Goal: Task Accomplishment & Management: Use online tool/utility

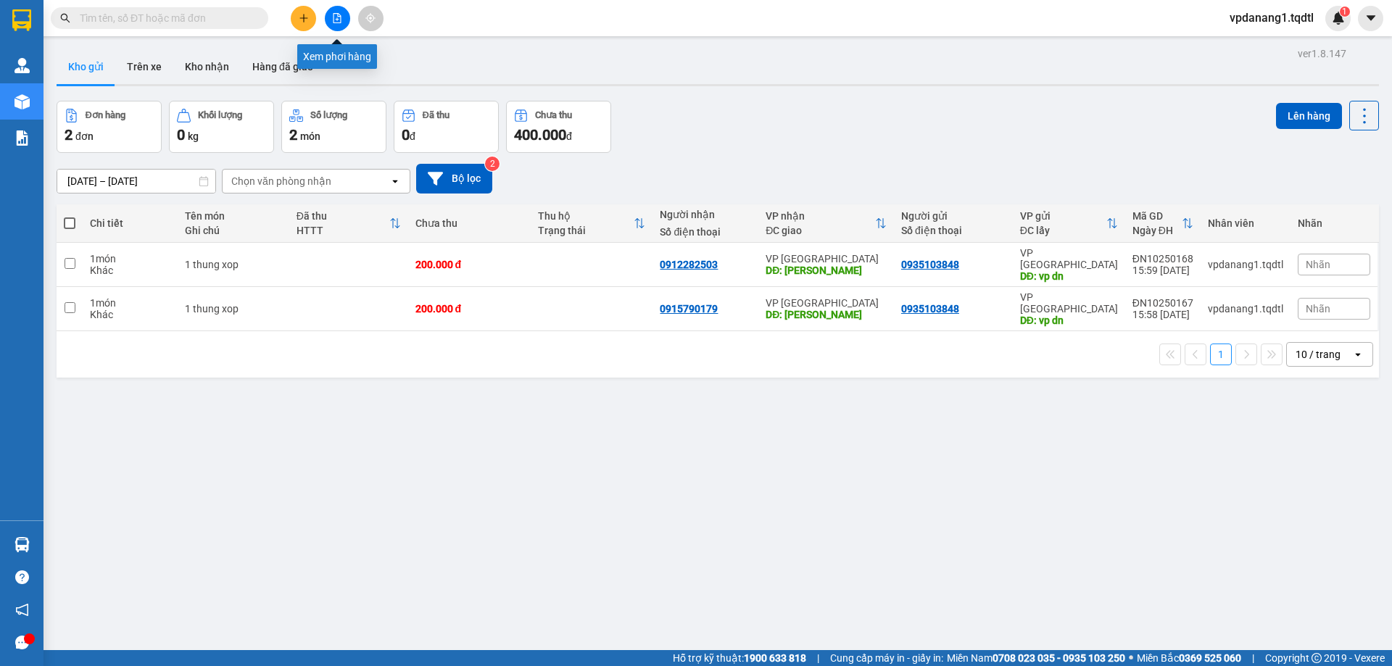
click at [339, 13] on icon "file-add" at bounding box center [337, 18] width 10 height 10
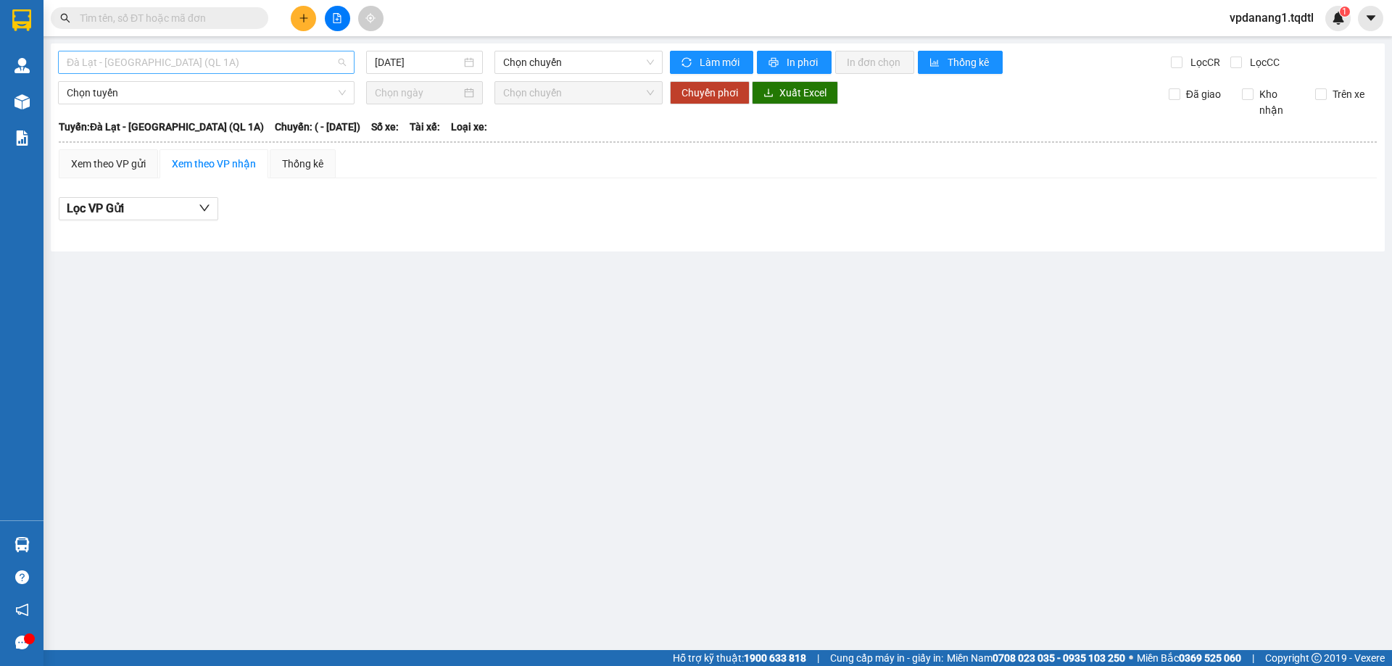
click at [210, 67] on span "Đà Lạt - Sài Gòn (QL 1A)" at bounding box center [206, 62] width 279 height 22
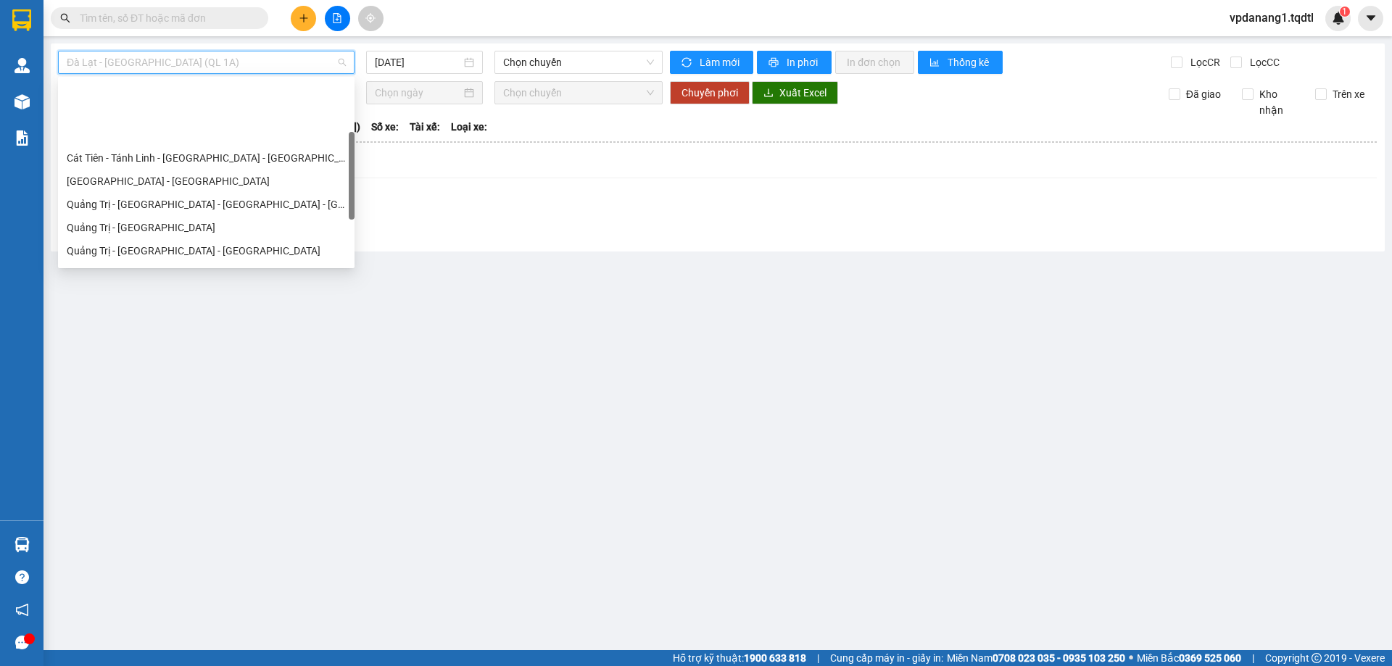
scroll to position [145, 0]
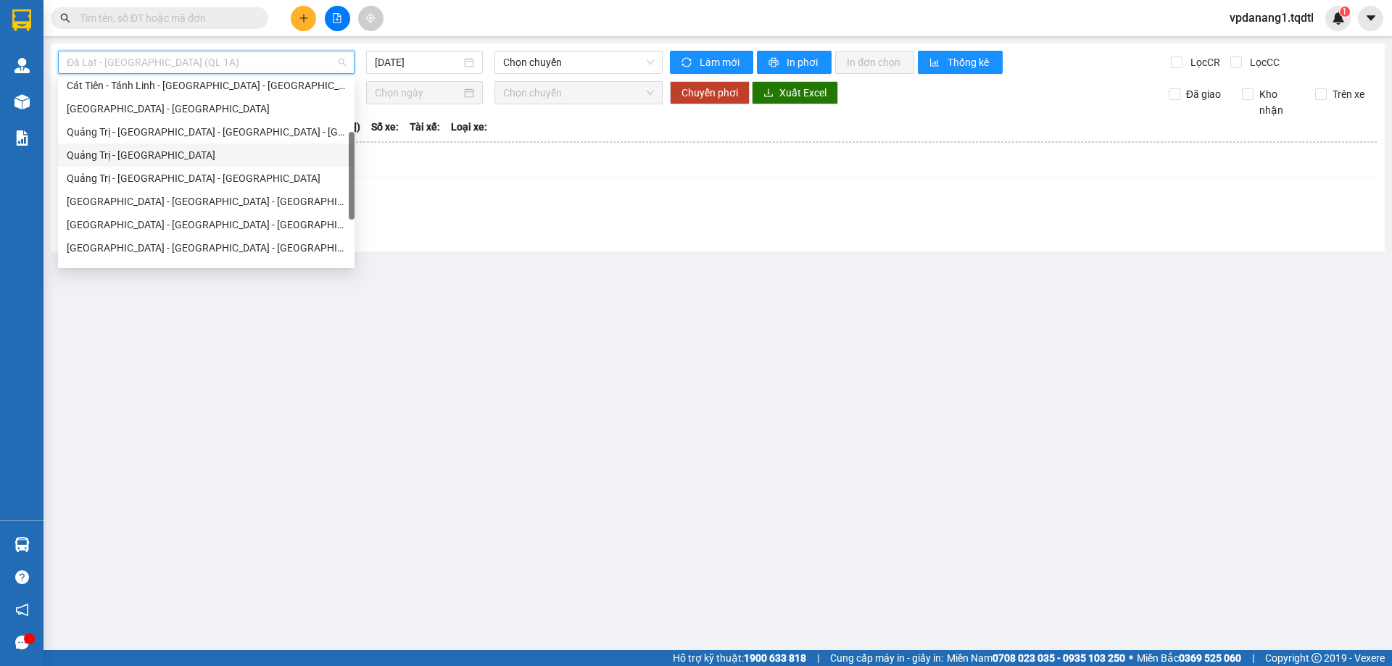
click at [143, 154] on div "Quảng Trị - Sài Gòn" at bounding box center [206, 155] width 279 height 16
type input "15/10/2025"
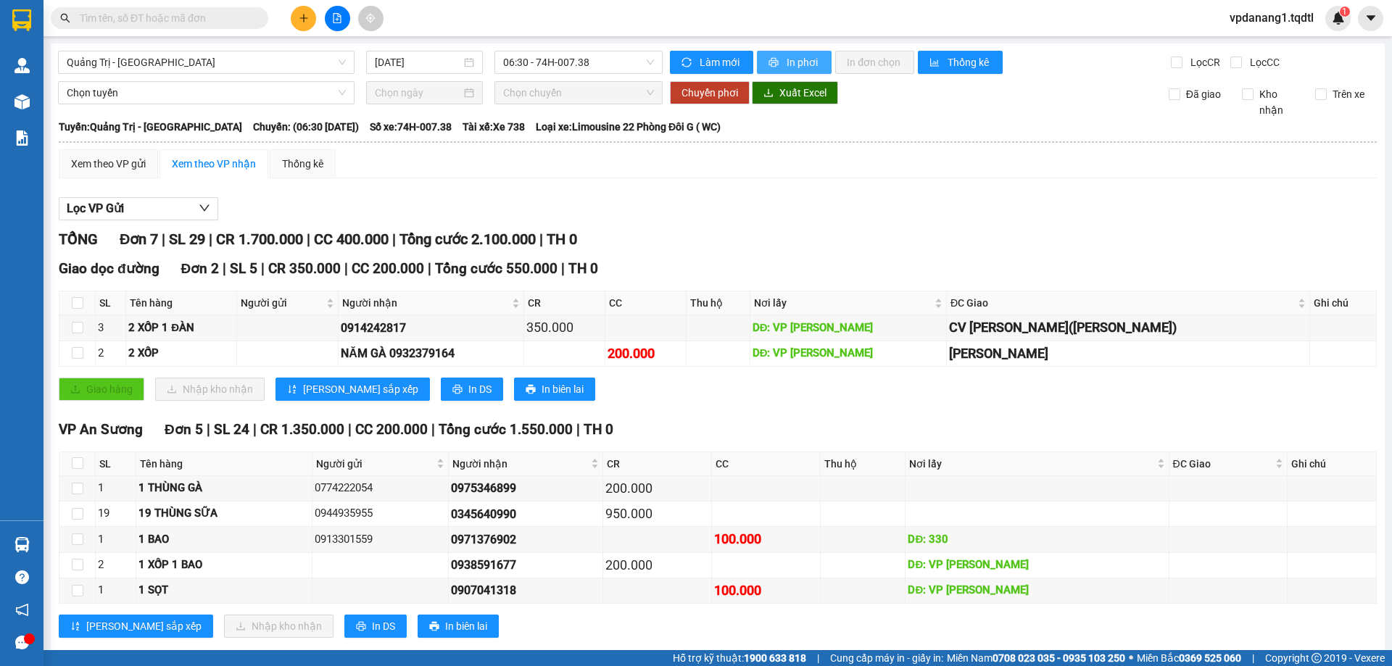
click at [800, 57] on span "In phơi" at bounding box center [803, 62] width 33 height 16
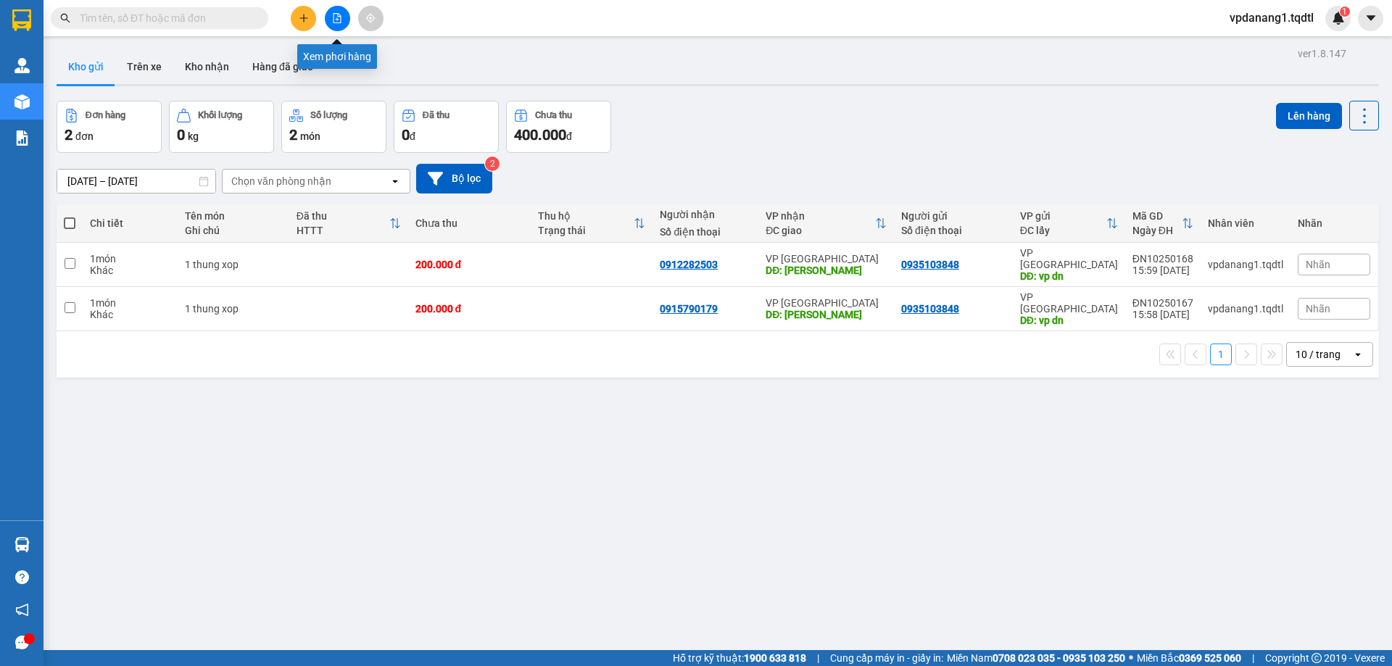
click at [336, 19] on icon "file-add" at bounding box center [337, 18] width 10 height 10
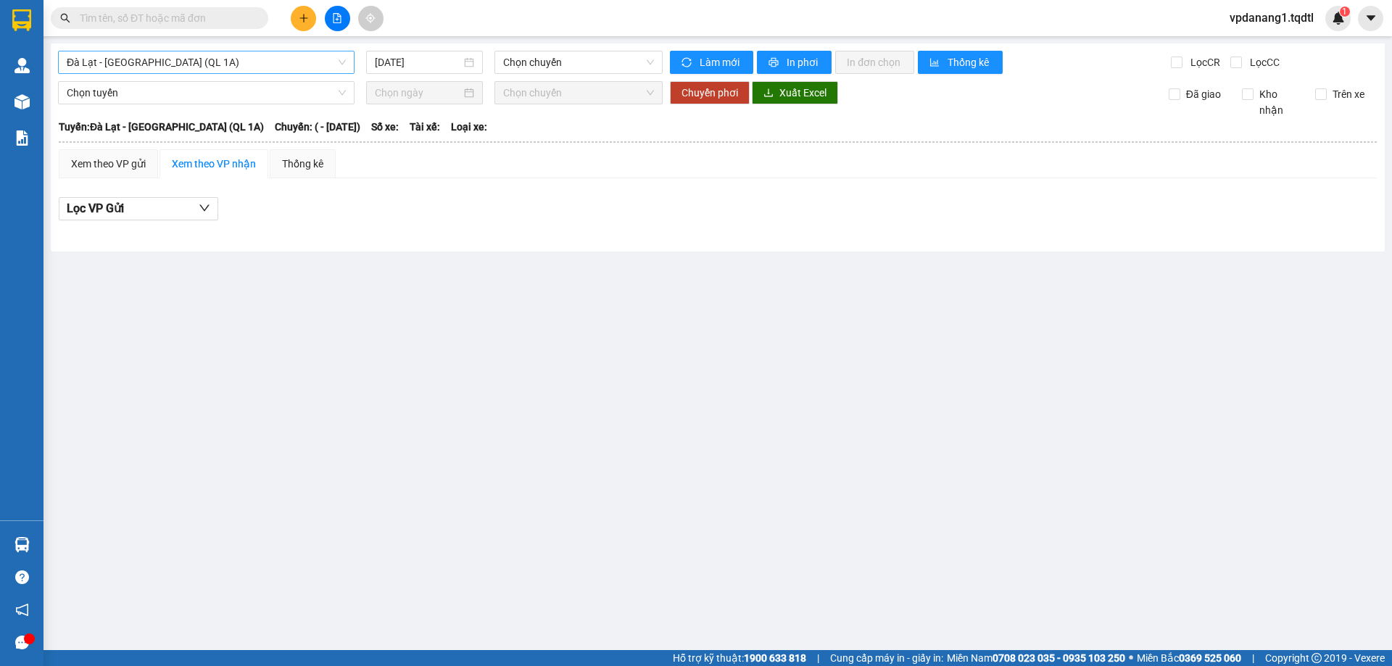
click at [224, 57] on span "Đà Lạt - Sài Gòn (QL 1A)" at bounding box center [206, 62] width 279 height 22
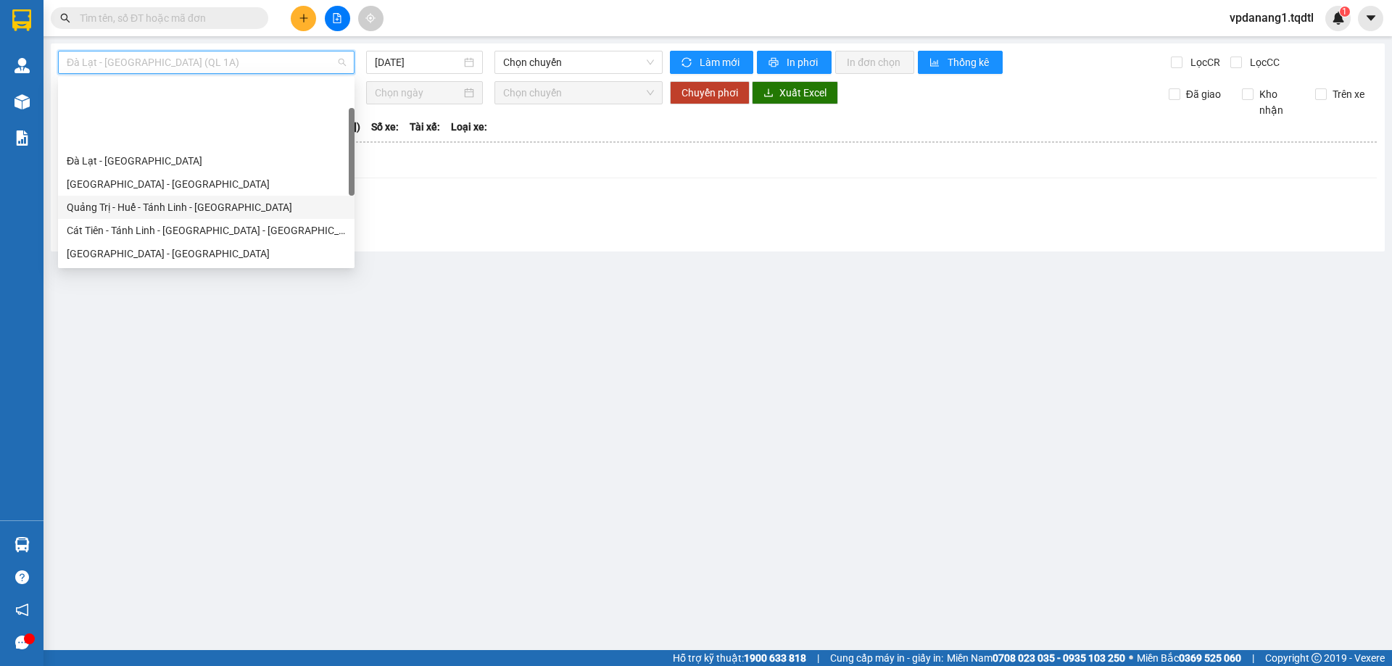
scroll to position [145, 0]
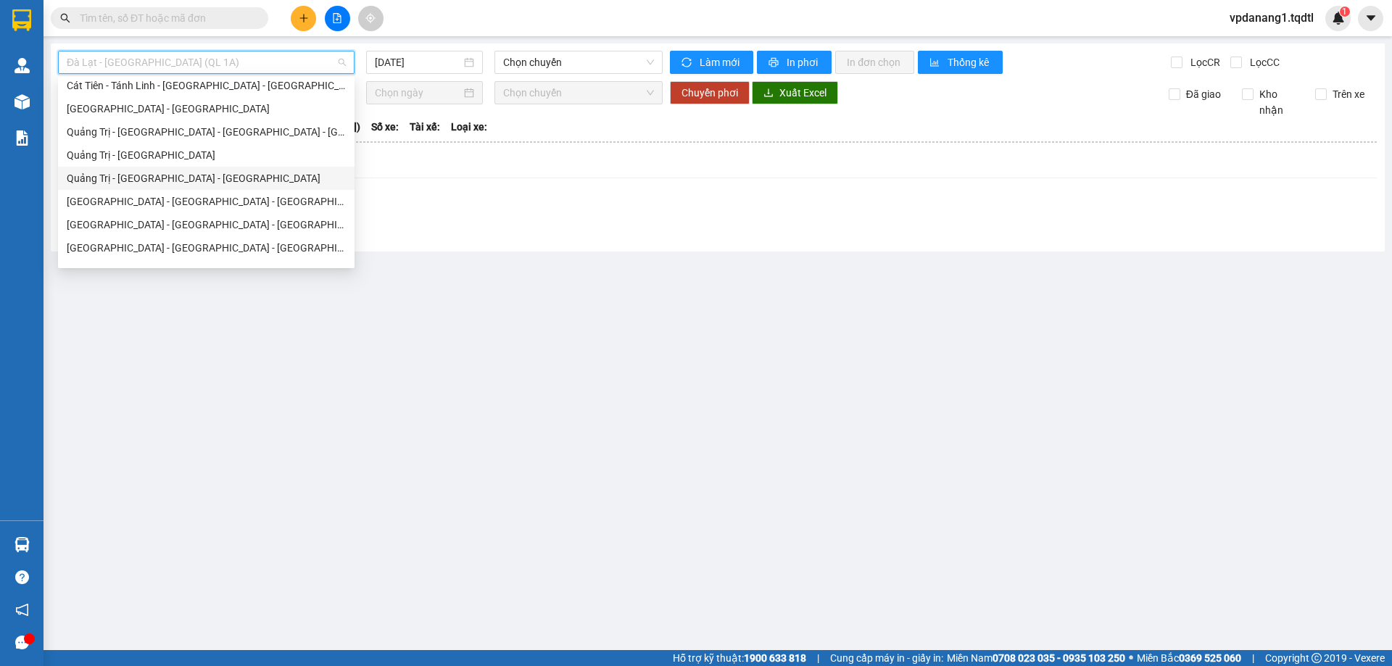
click at [244, 174] on div "Quảng Trị - Bình Dương - Bình Phước" at bounding box center [206, 178] width 279 height 16
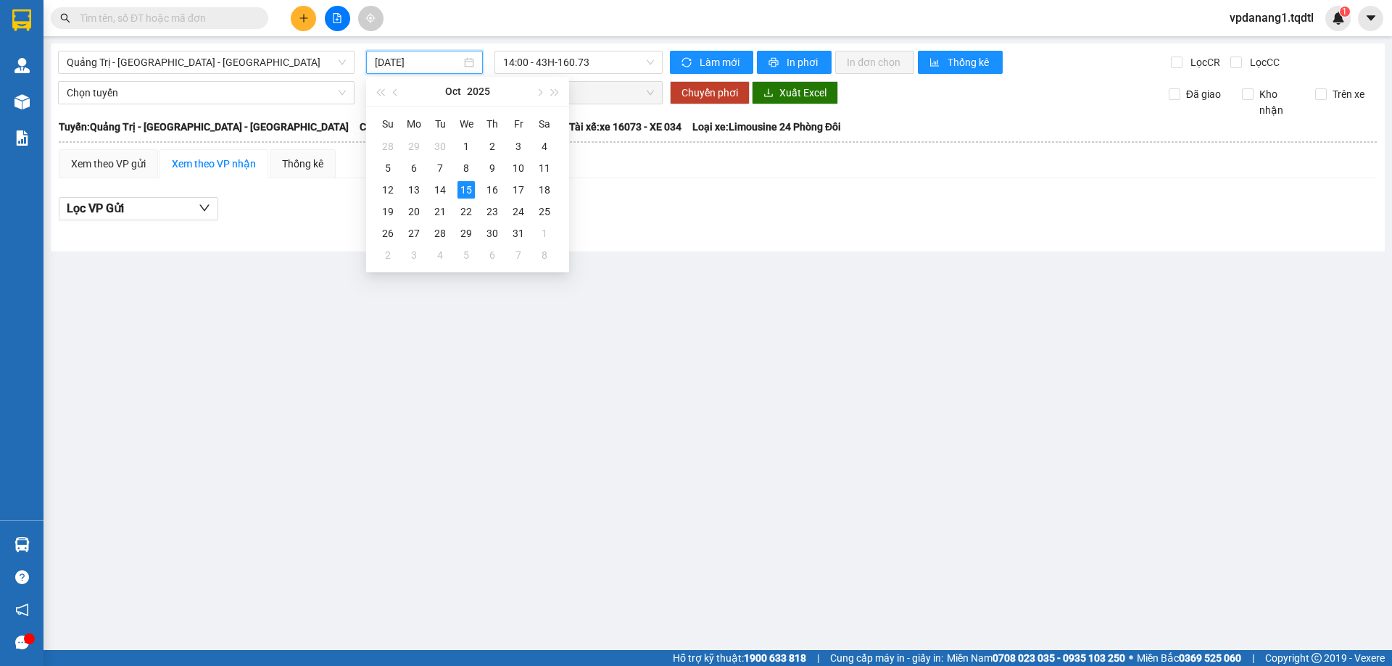
click at [423, 64] on input "15/10/2025" at bounding box center [418, 62] width 86 height 16
click at [442, 181] on td "14" at bounding box center [440, 190] width 26 height 22
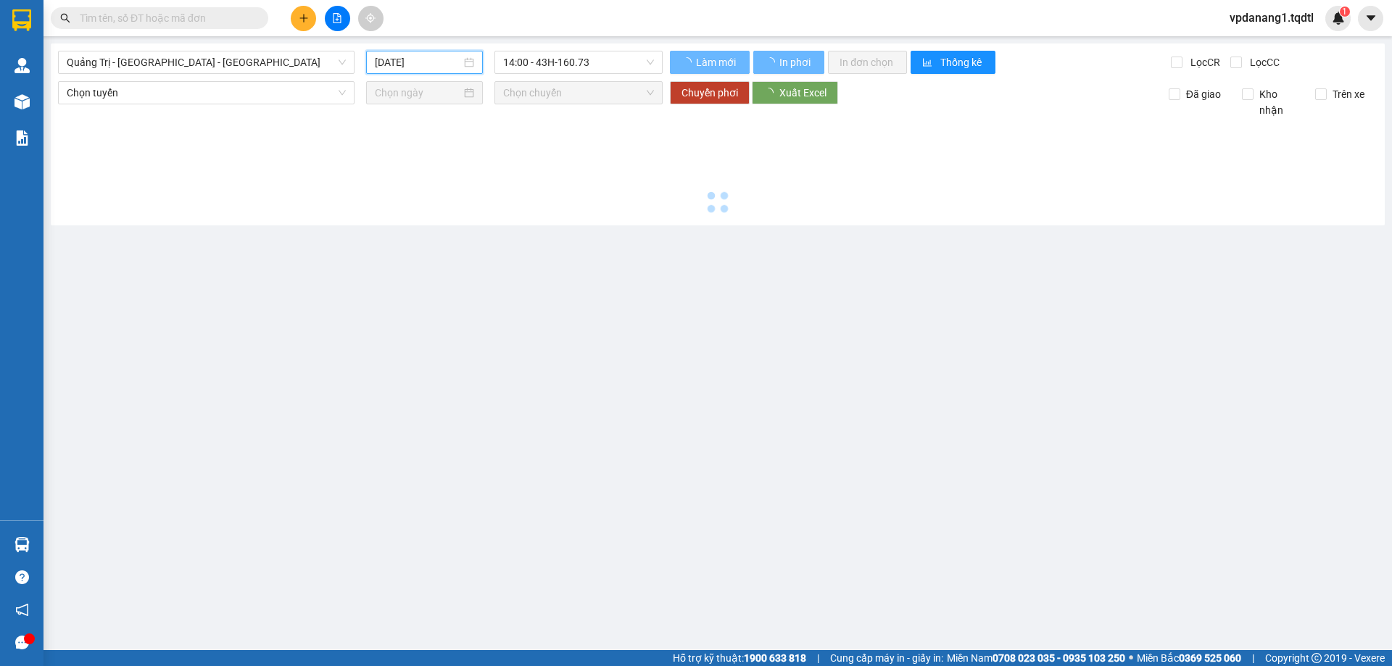
type input "14/10/2025"
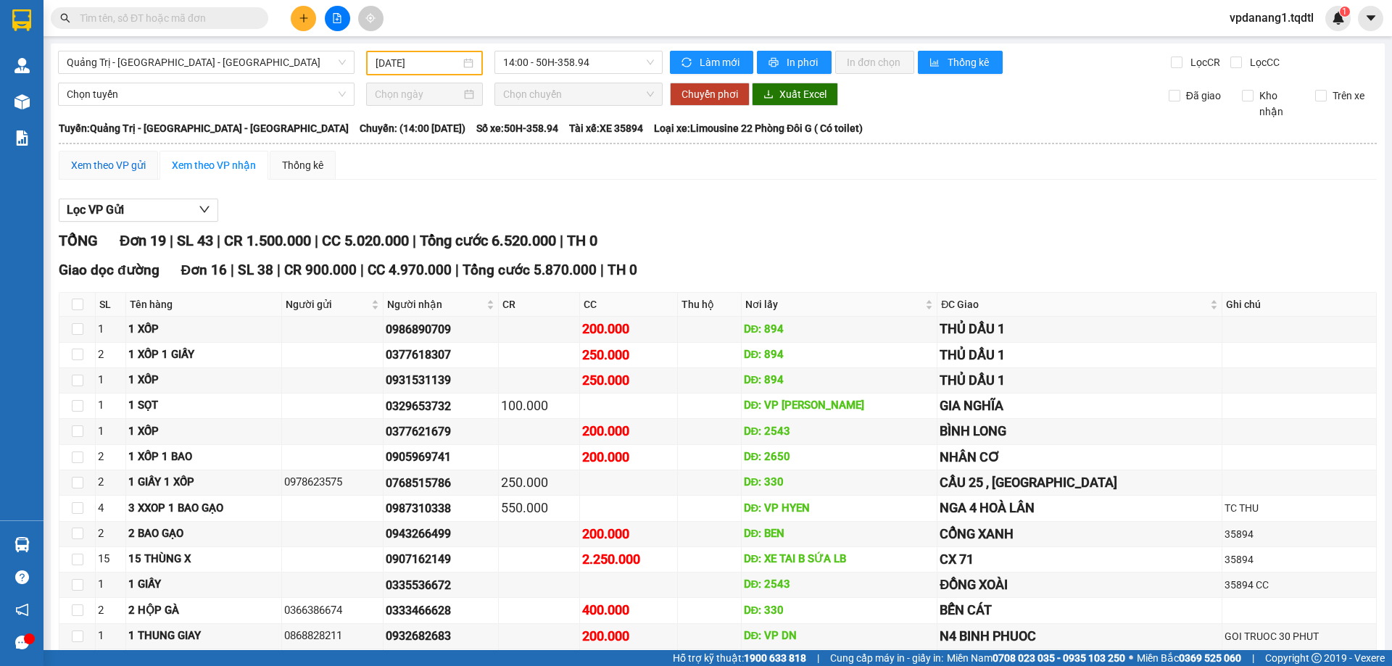
click at [107, 160] on div "Xem theo VP gửi" at bounding box center [108, 165] width 75 height 16
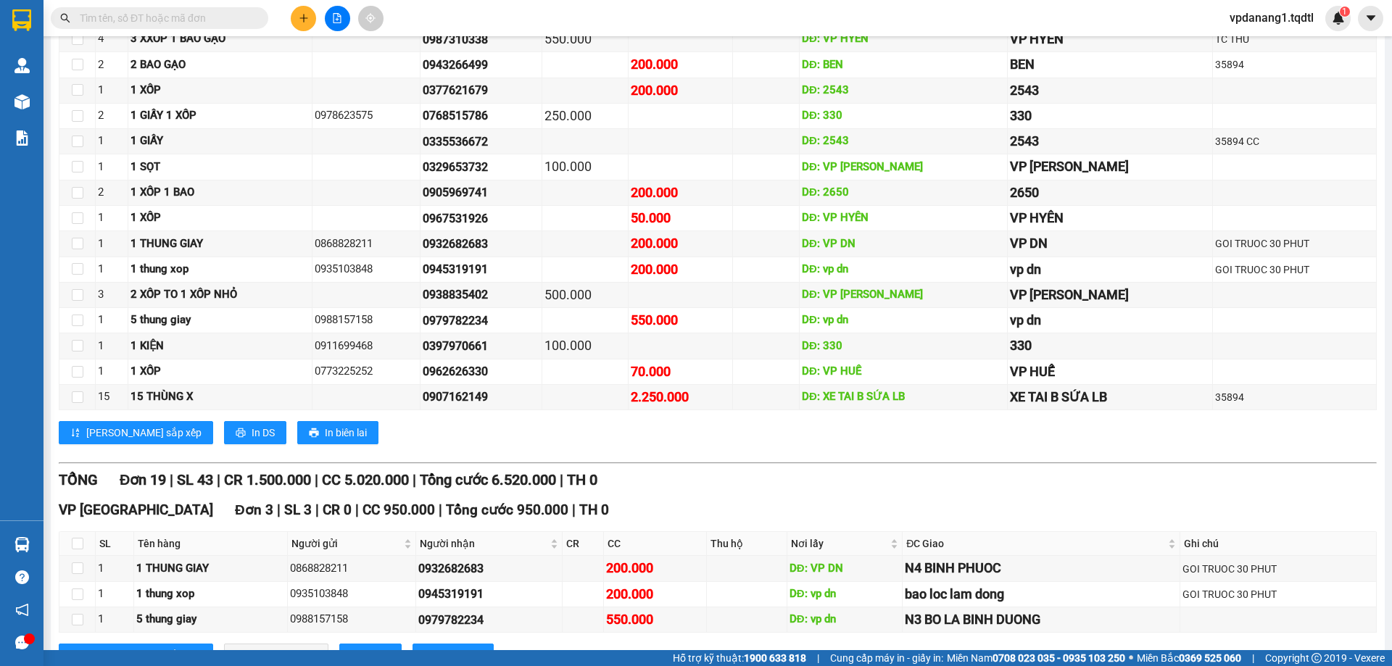
scroll to position [508, 0]
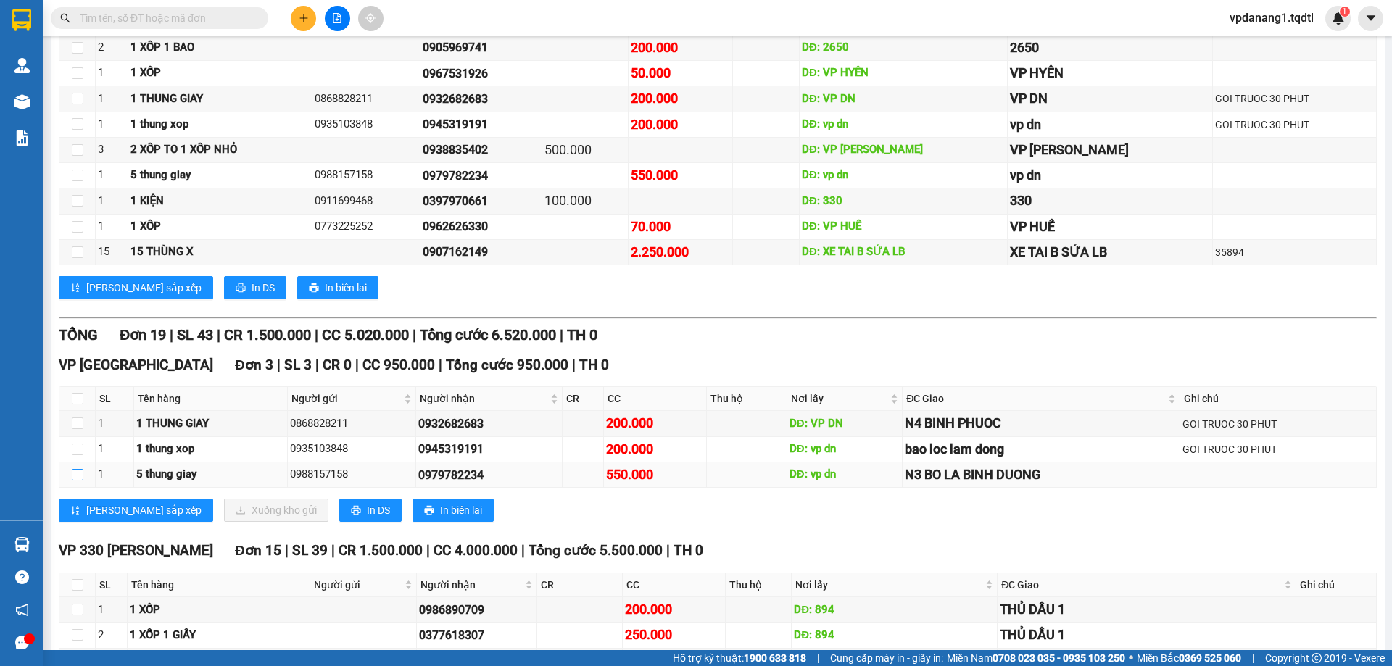
click at [76, 477] on input "checkbox" at bounding box center [78, 475] width 12 height 12
checkbox input "true"
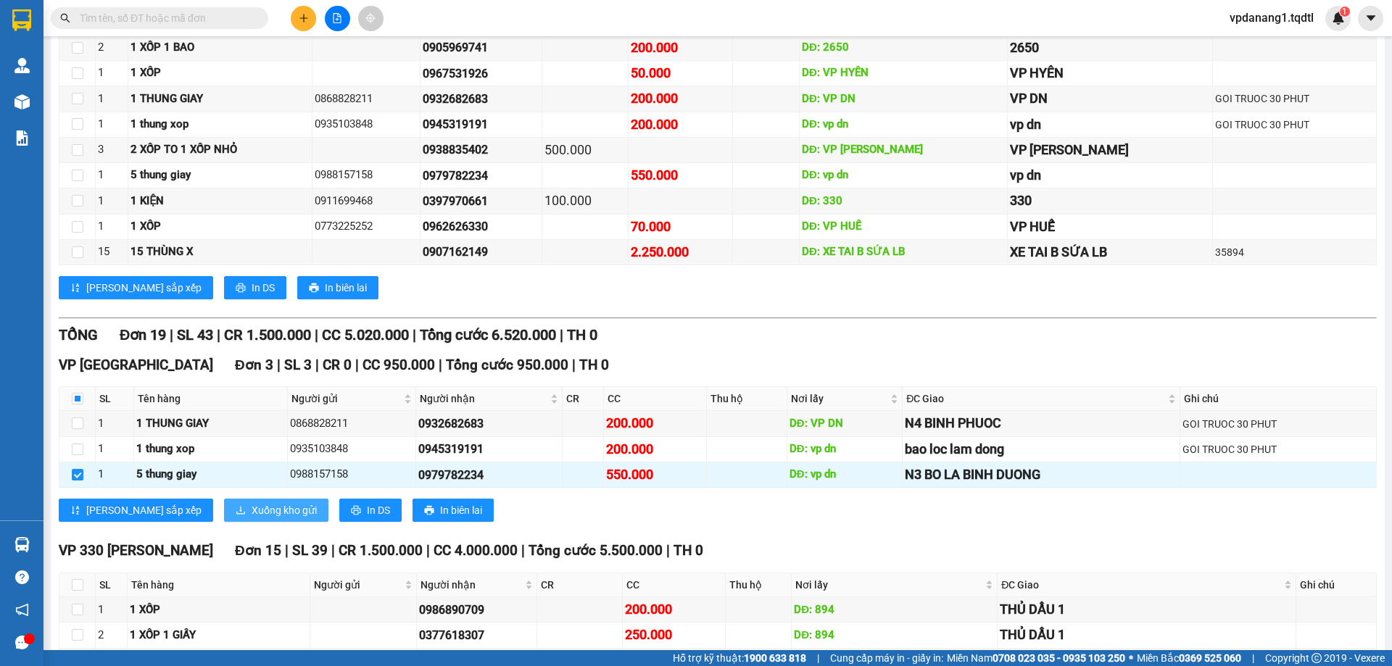
click at [252, 507] on span "Xuống kho gửi" at bounding box center [284, 511] width 65 height 16
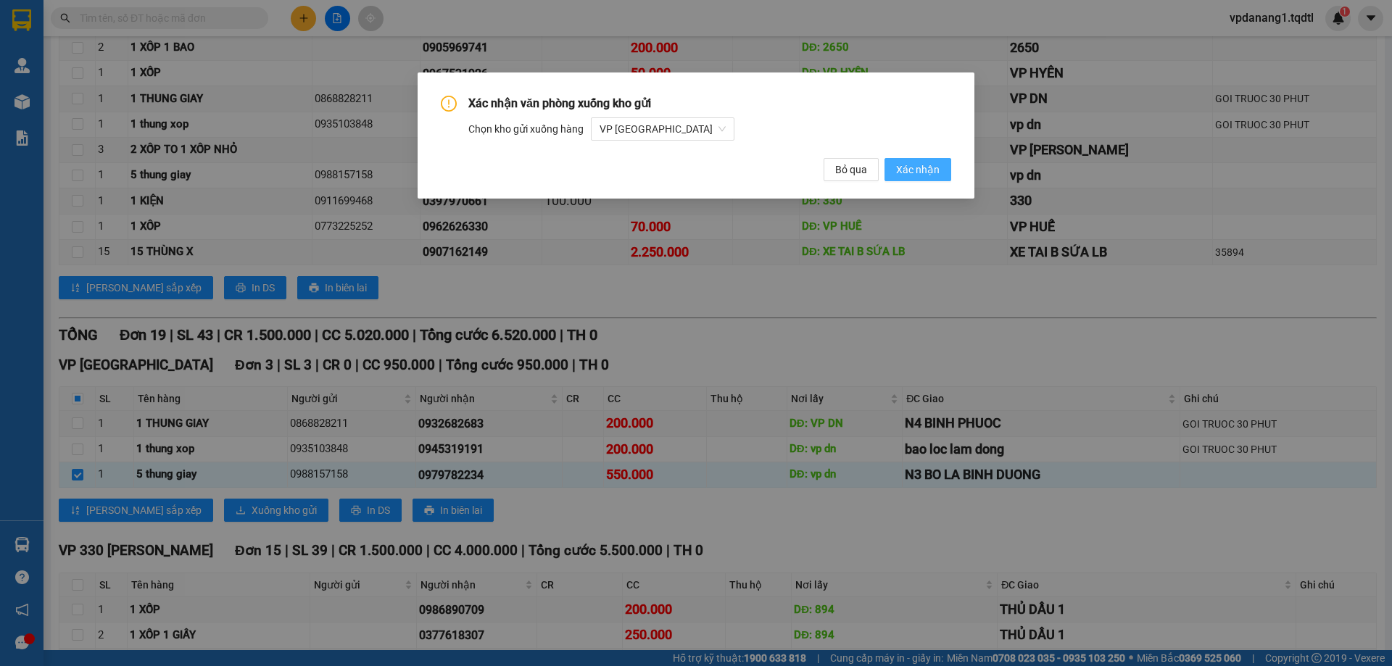
click at [944, 166] on button "Xác nhận" at bounding box center [918, 169] width 67 height 23
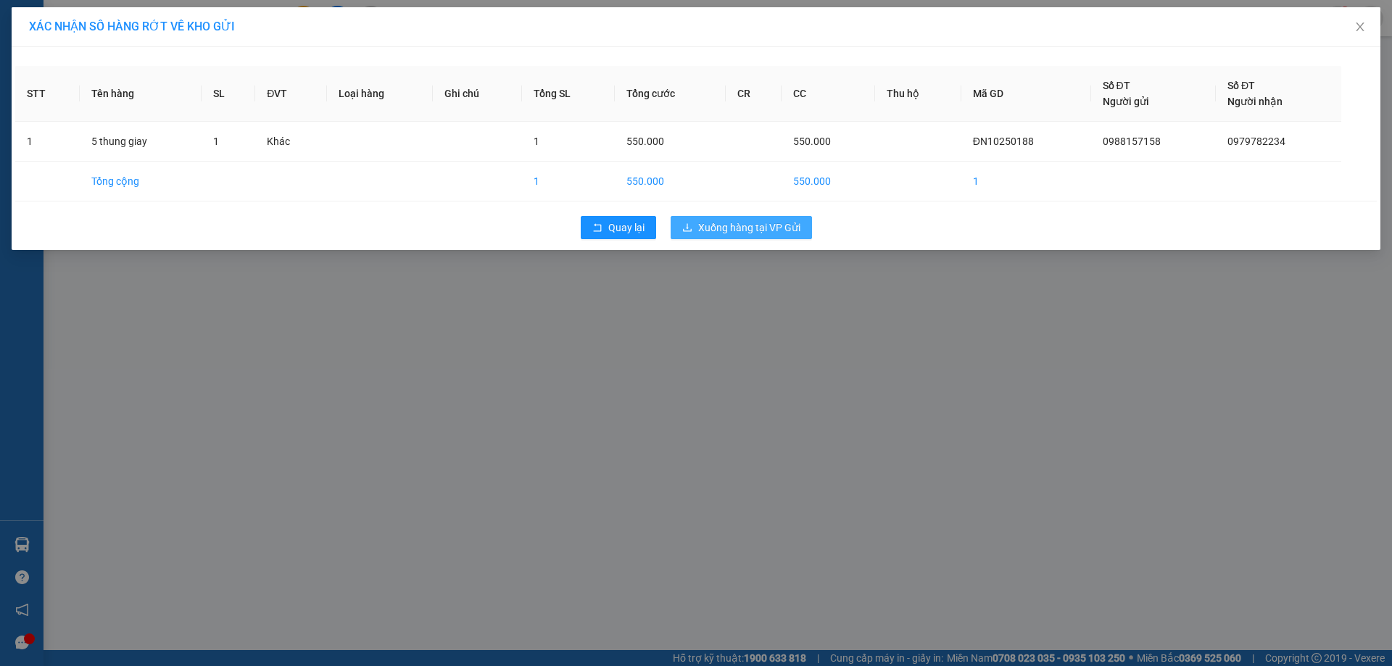
click at [730, 224] on span "Xuống hàng tại VP Gửi" at bounding box center [749, 228] width 102 height 16
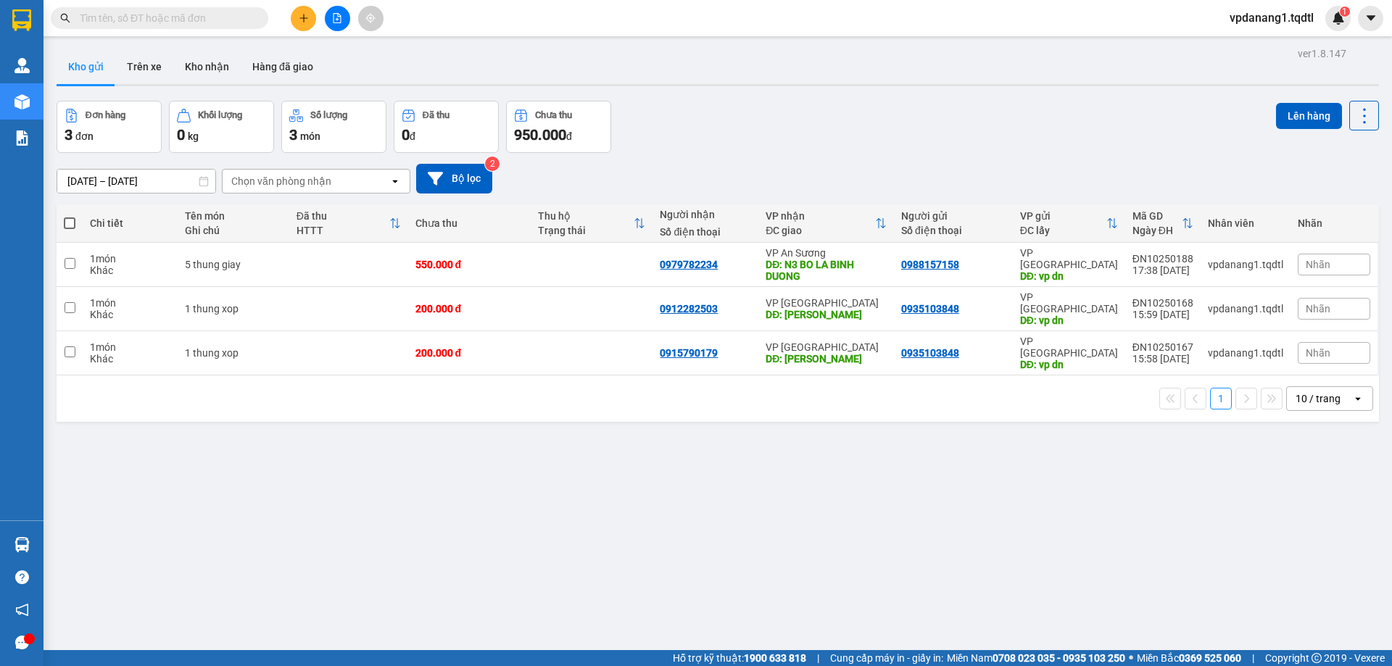
click at [332, 17] on icon "file-add" at bounding box center [337, 18] width 10 height 10
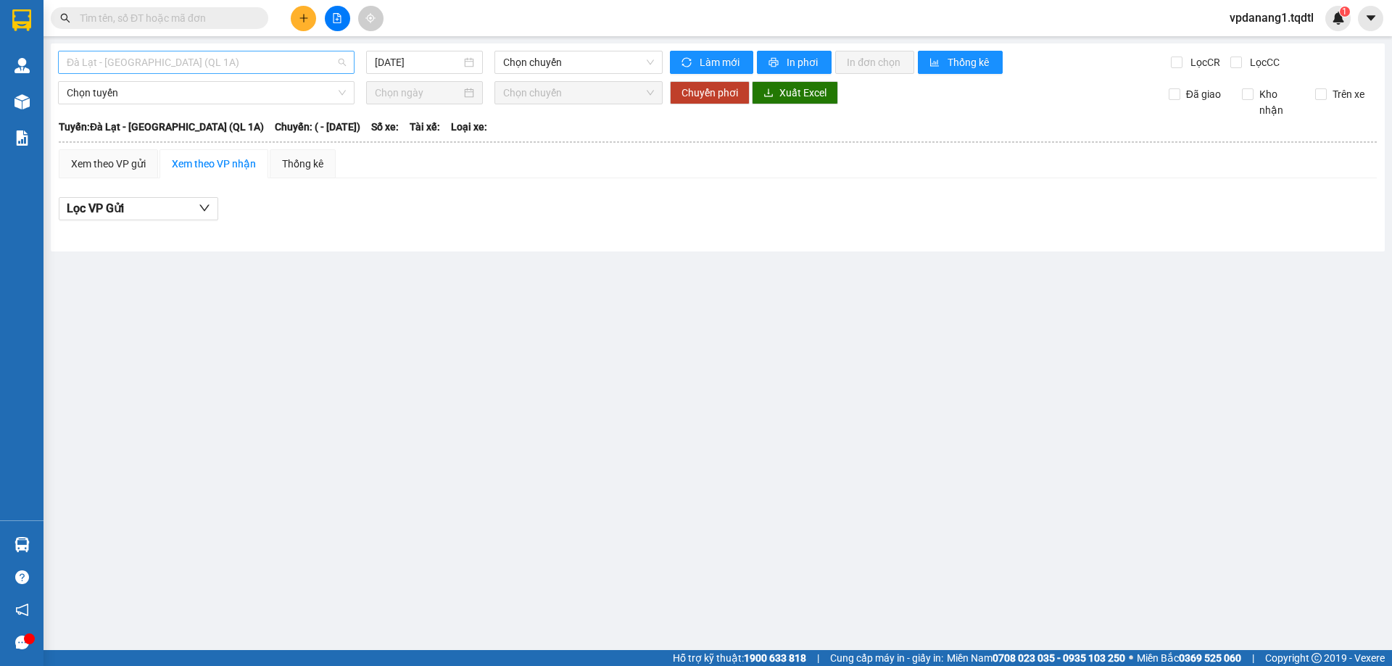
click at [236, 62] on span "Đà Lạt - Sài Gòn (QL 1A)" at bounding box center [206, 62] width 279 height 22
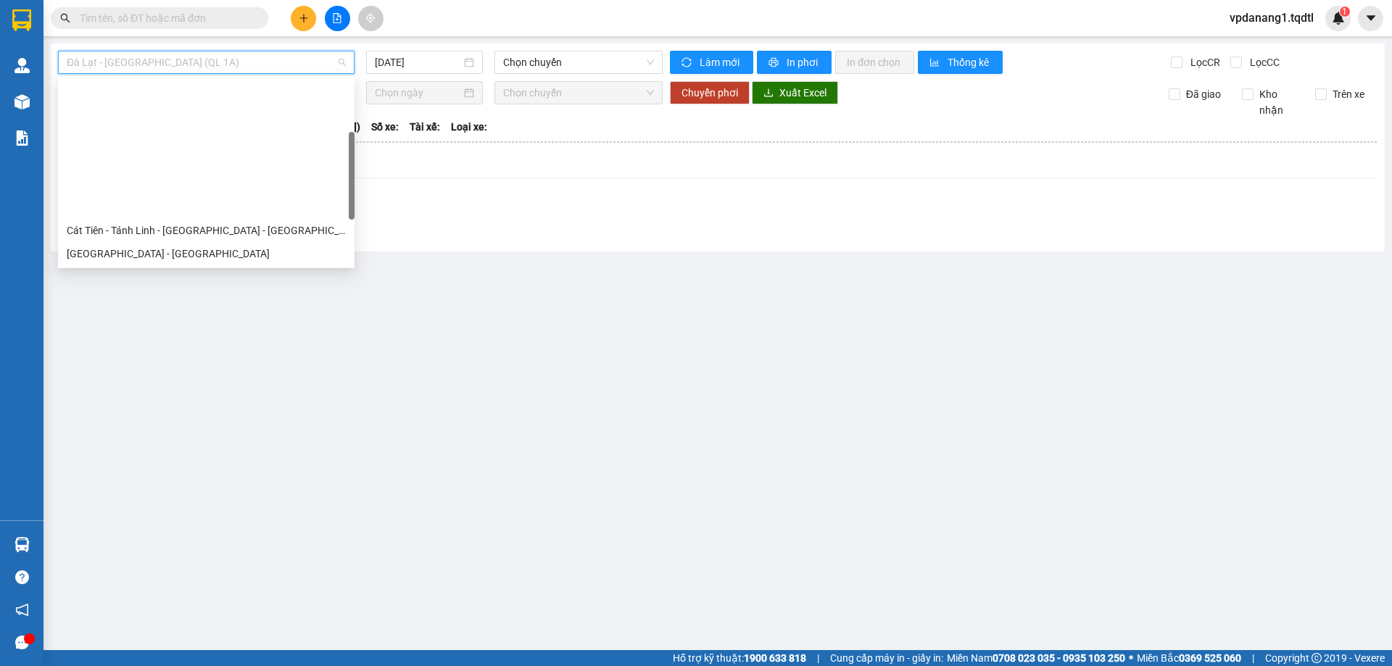
scroll to position [145, 0]
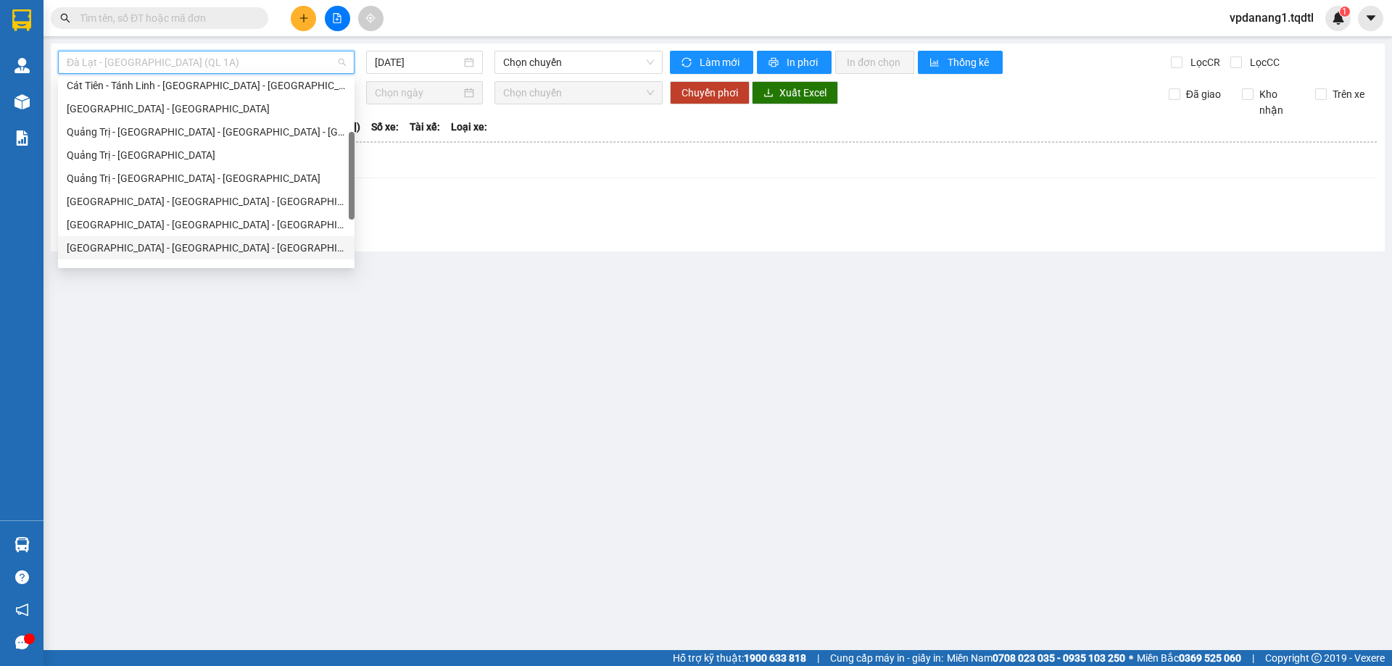
click at [258, 246] on div "Quảng Bình - Quảng Trị - Huế - Lộc Ninh" at bounding box center [206, 248] width 279 height 16
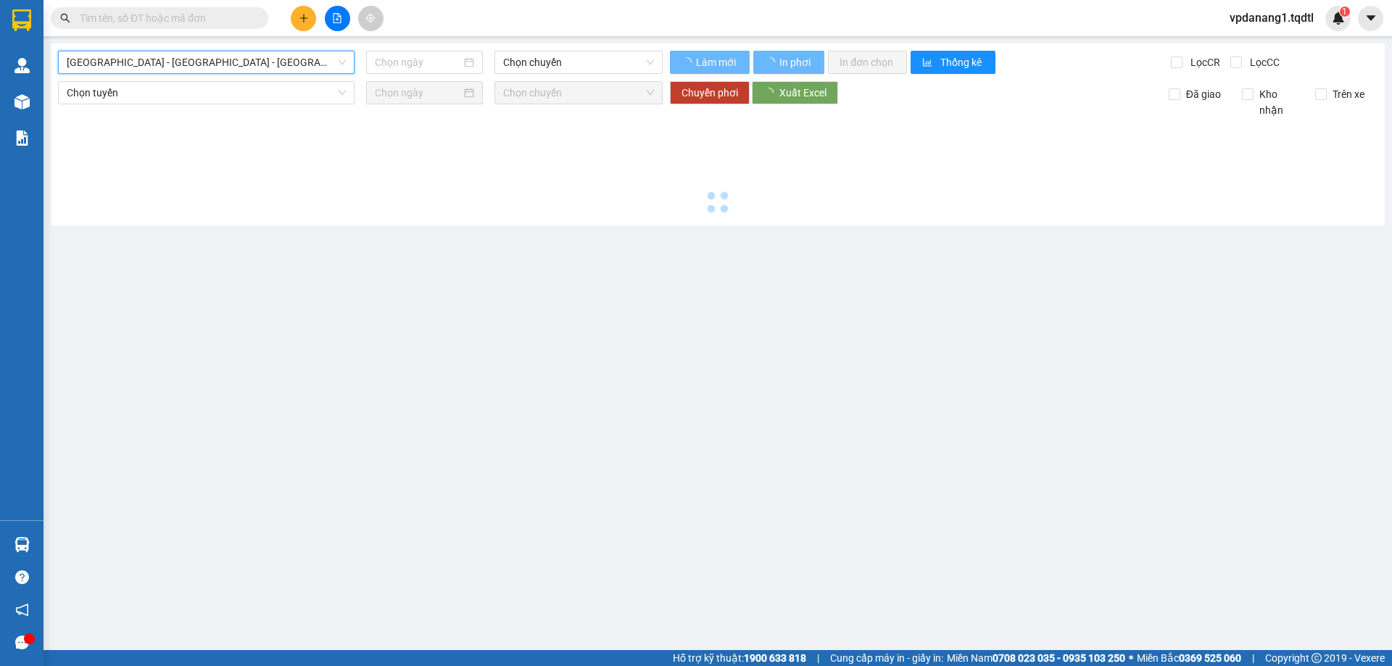
type input "15/10/2025"
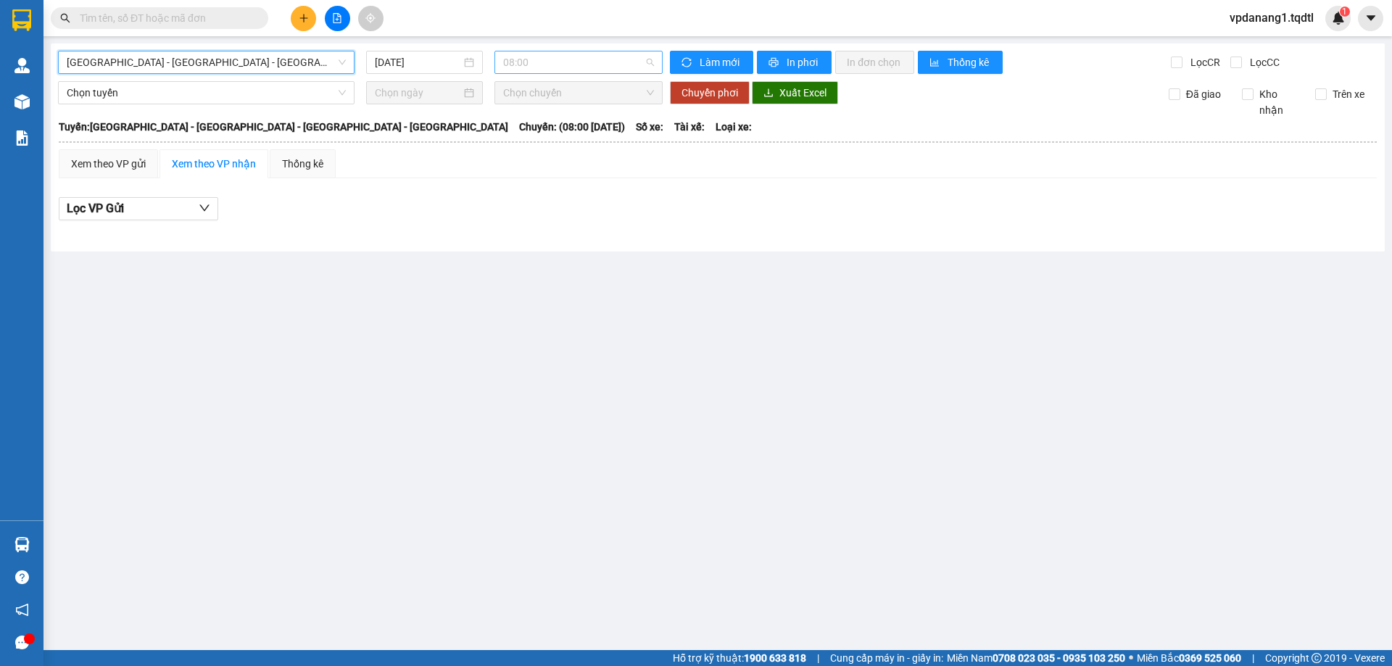
click at [599, 69] on span "08:00" at bounding box center [578, 62] width 151 height 22
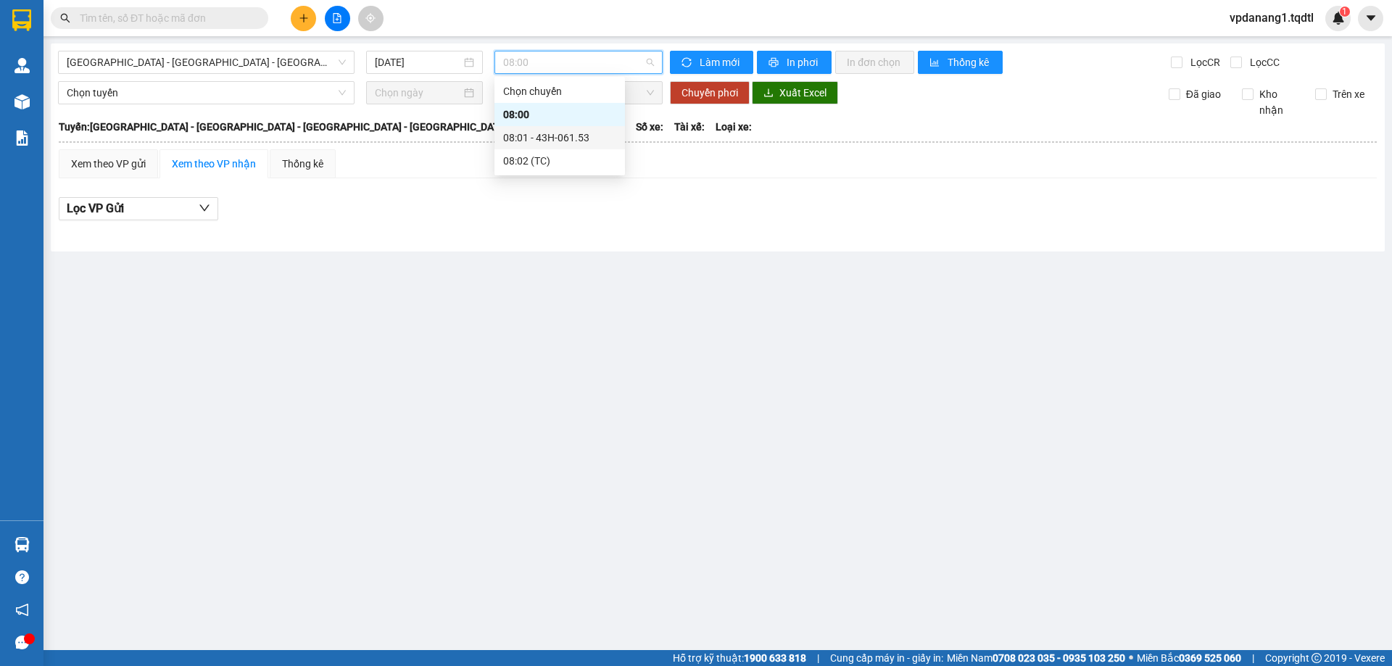
click at [600, 141] on div "08:01 - 43H-061.53" at bounding box center [559, 138] width 113 height 16
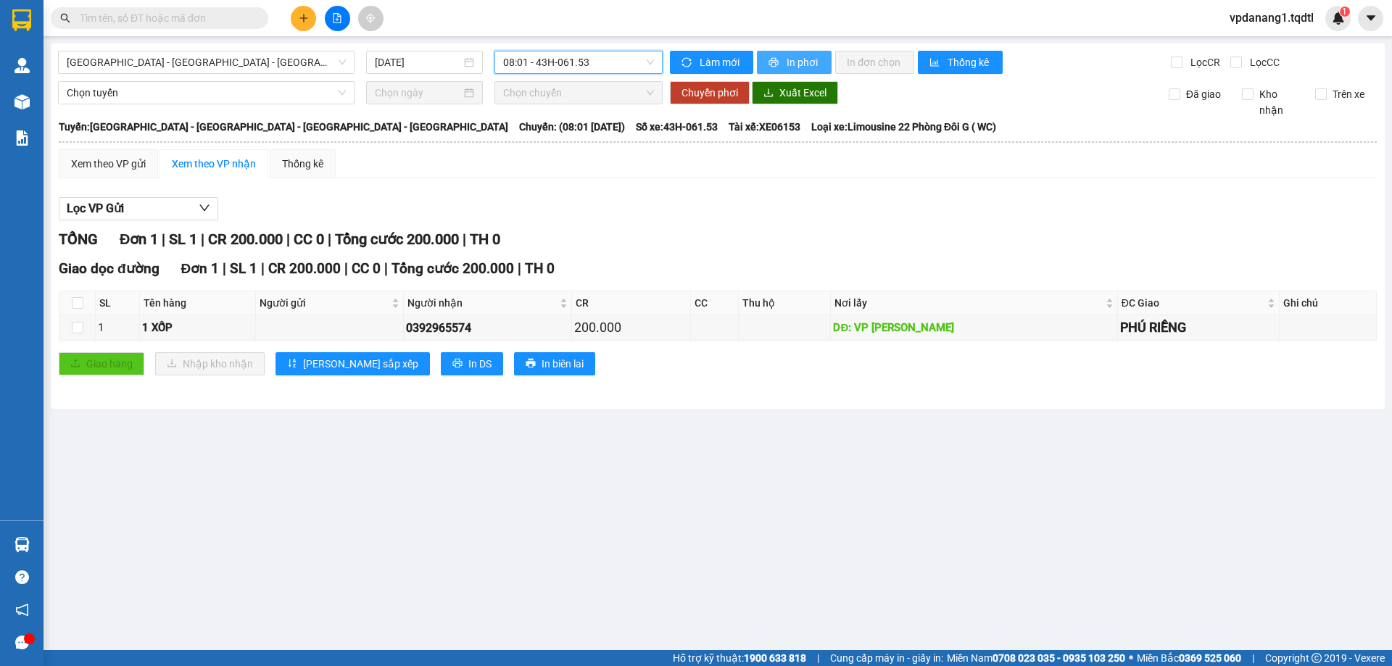
click at [800, 62] on span "In phơi" at bounding box center [803, 62] width 33 height 16
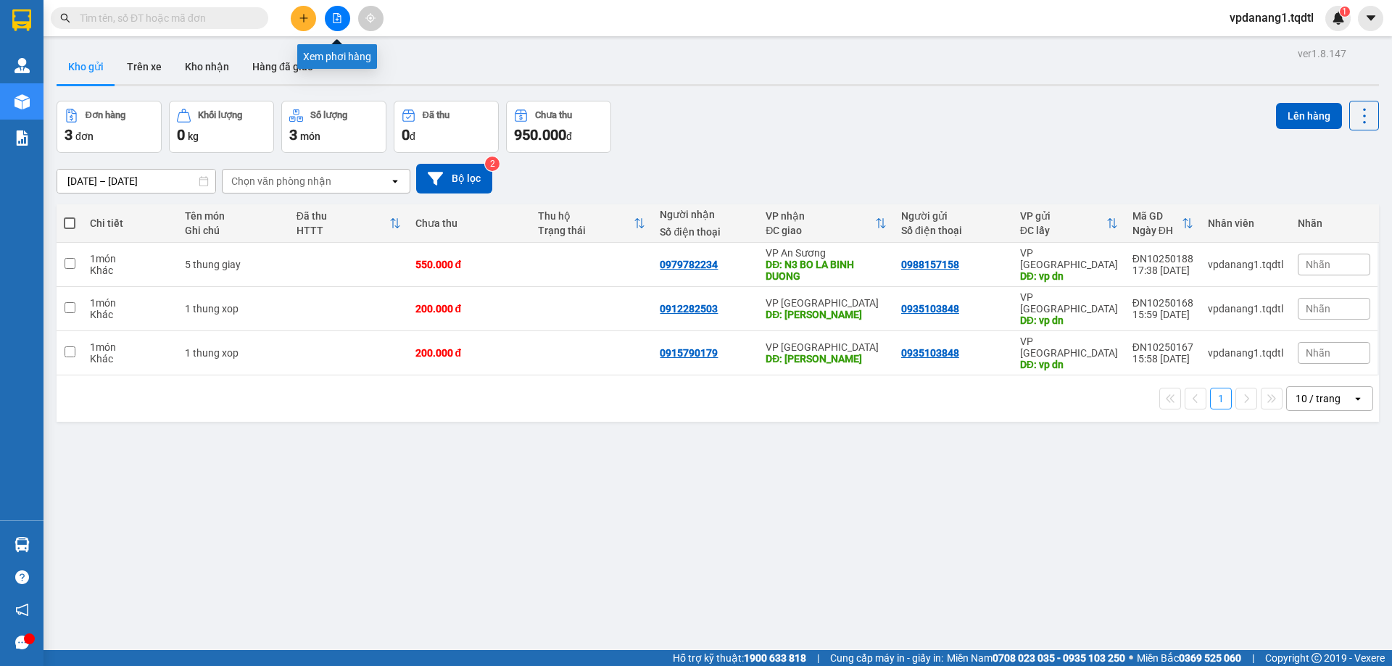
click at [338, 22] on icon "file-add" at bounding box center [337, 18] width 10 height 10
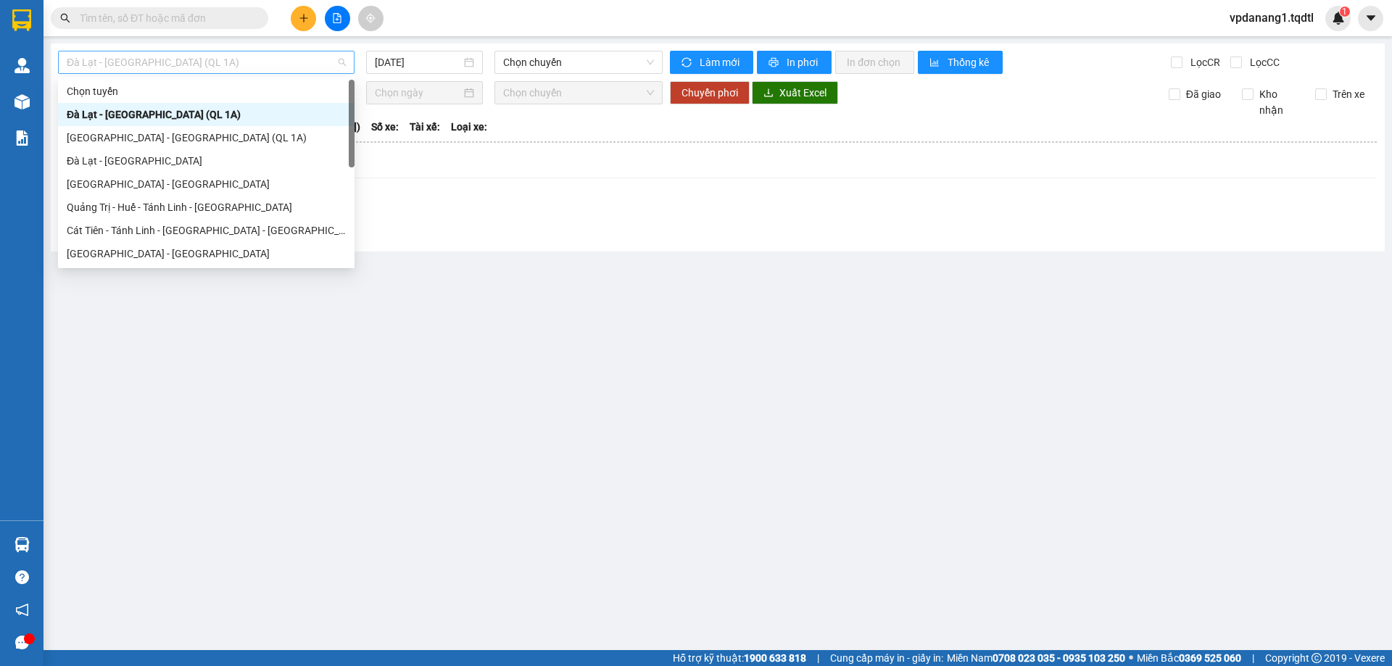
click at [231, 64] on span "Đà Lạt - [GEOGRAPHIC_DATA] (QL 1A)" at bounding box center [206, 62] width 279 height 22
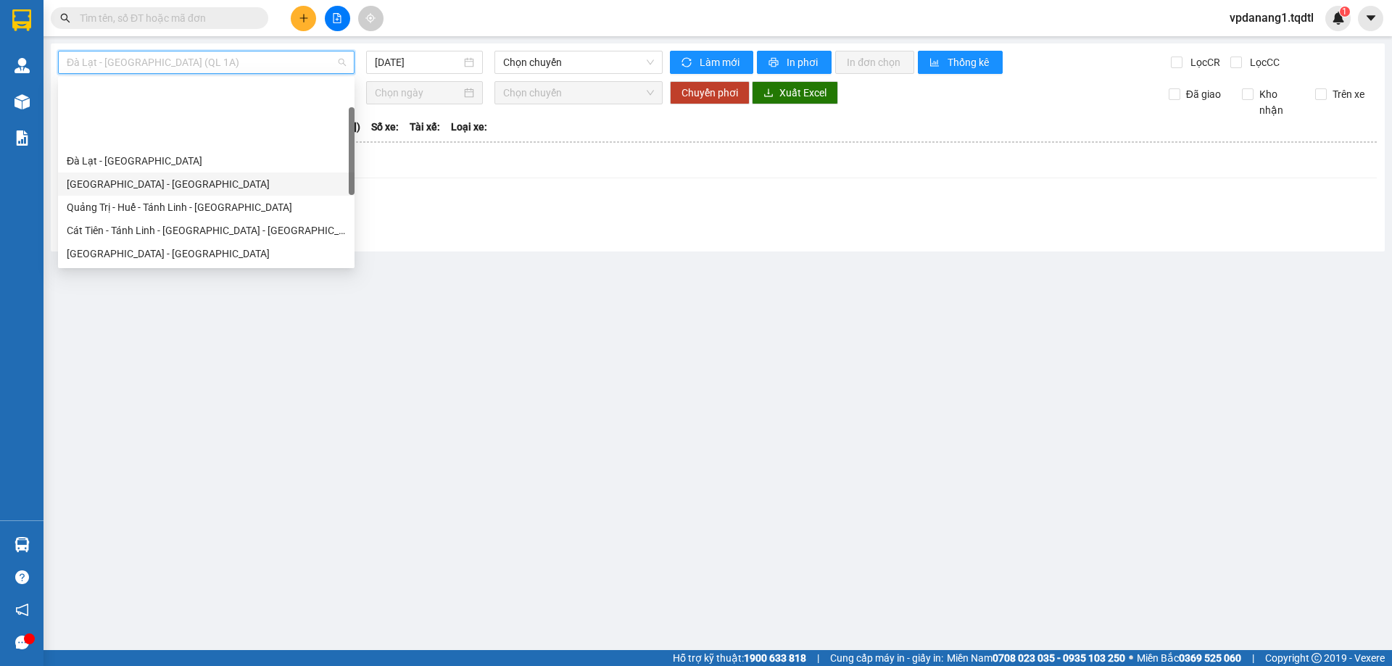
scroll to position [73, 0]
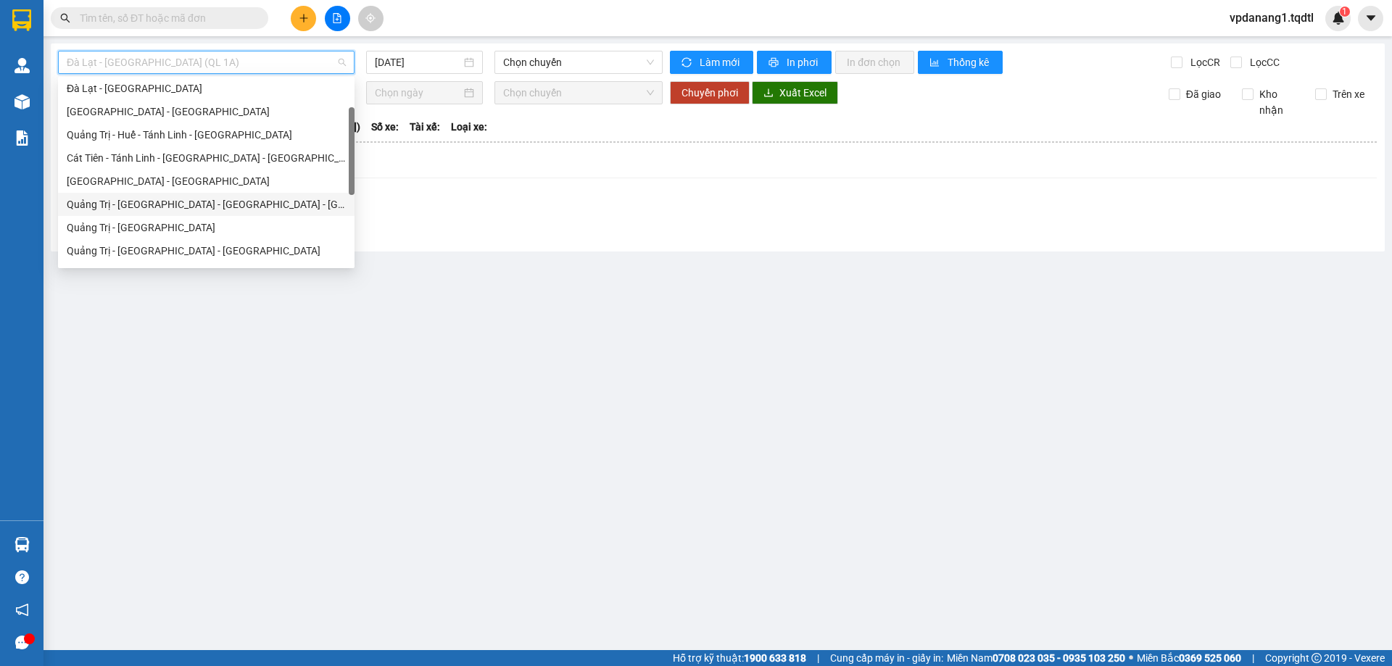
click at [243, 202] on div "Quảng Trị - [GEOGRAPHIC_DATA] - [GEOGRAPHIC_DATA] - [GEOGRAPHIC_DATA]" at bounding box center [206, 205] width 279 height 16
type input "[DATE]"
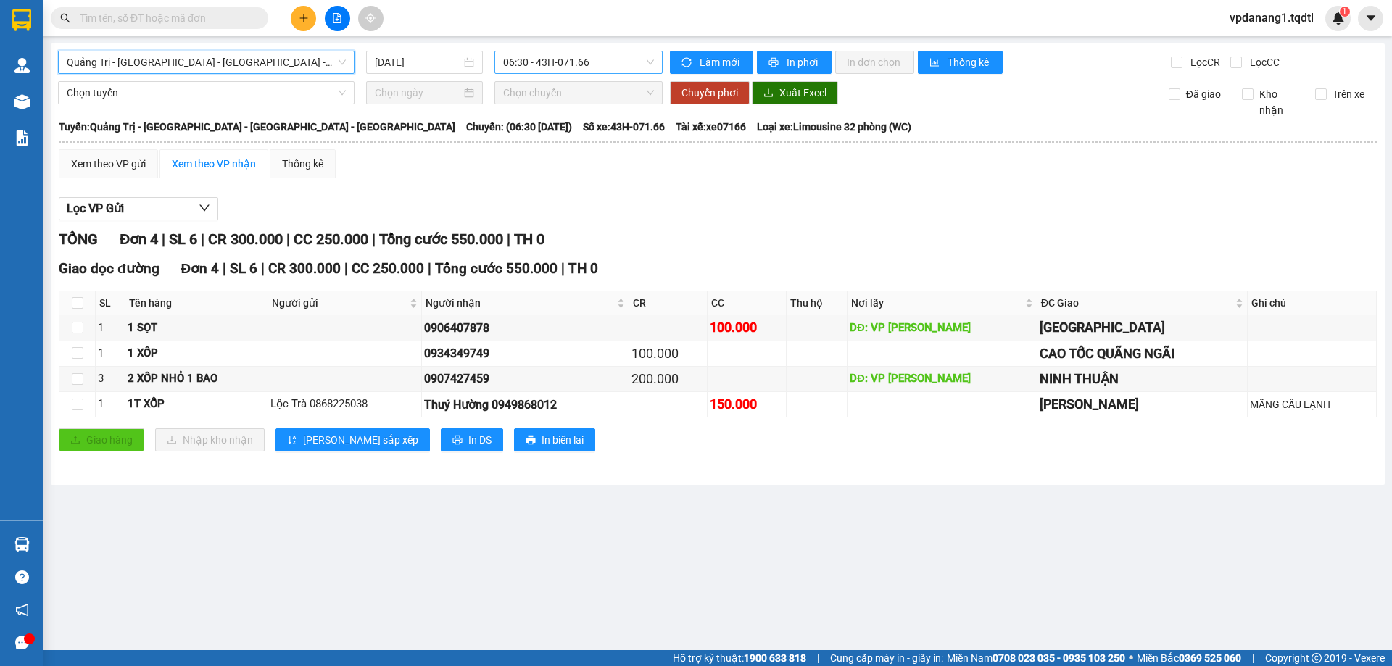
click at [619, 60] on span "06:30 - 43H-071.66" at bounding box center [578, 62] width 151 height 22
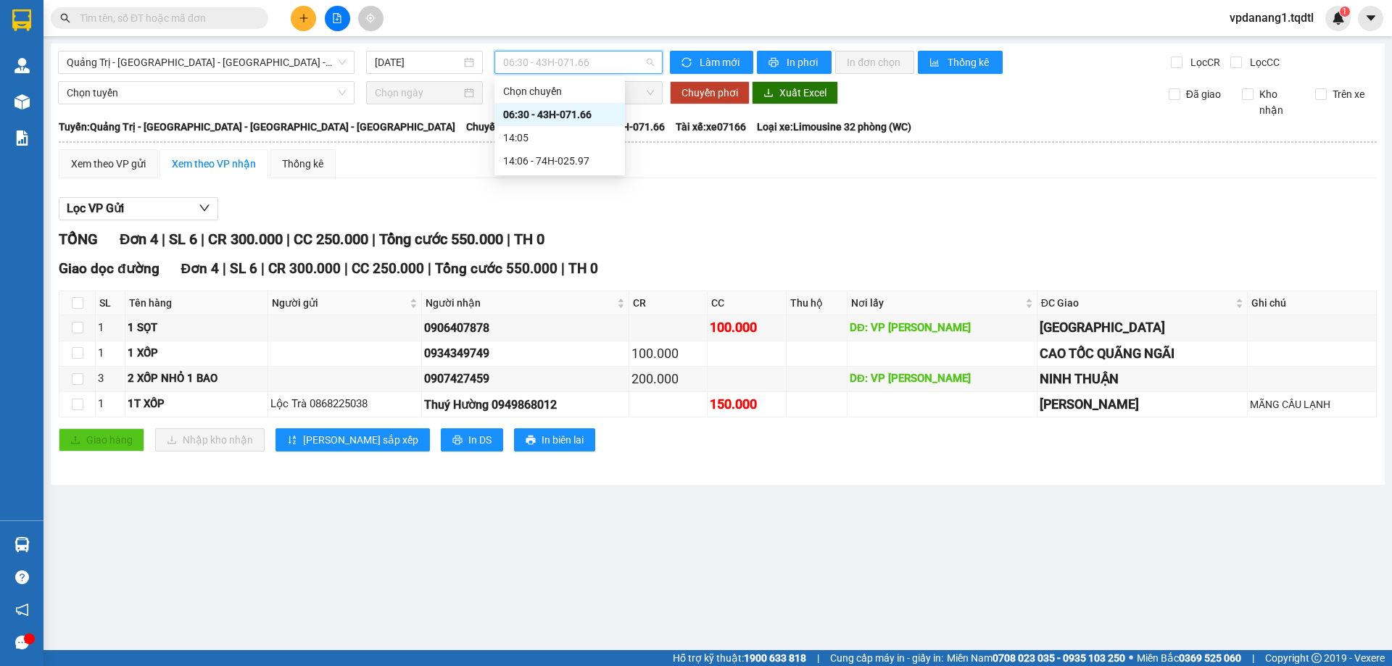
click at [597, 112] on div "06:30 - 43H-071.66" at bounding box center [559, 115] width 113 height 16
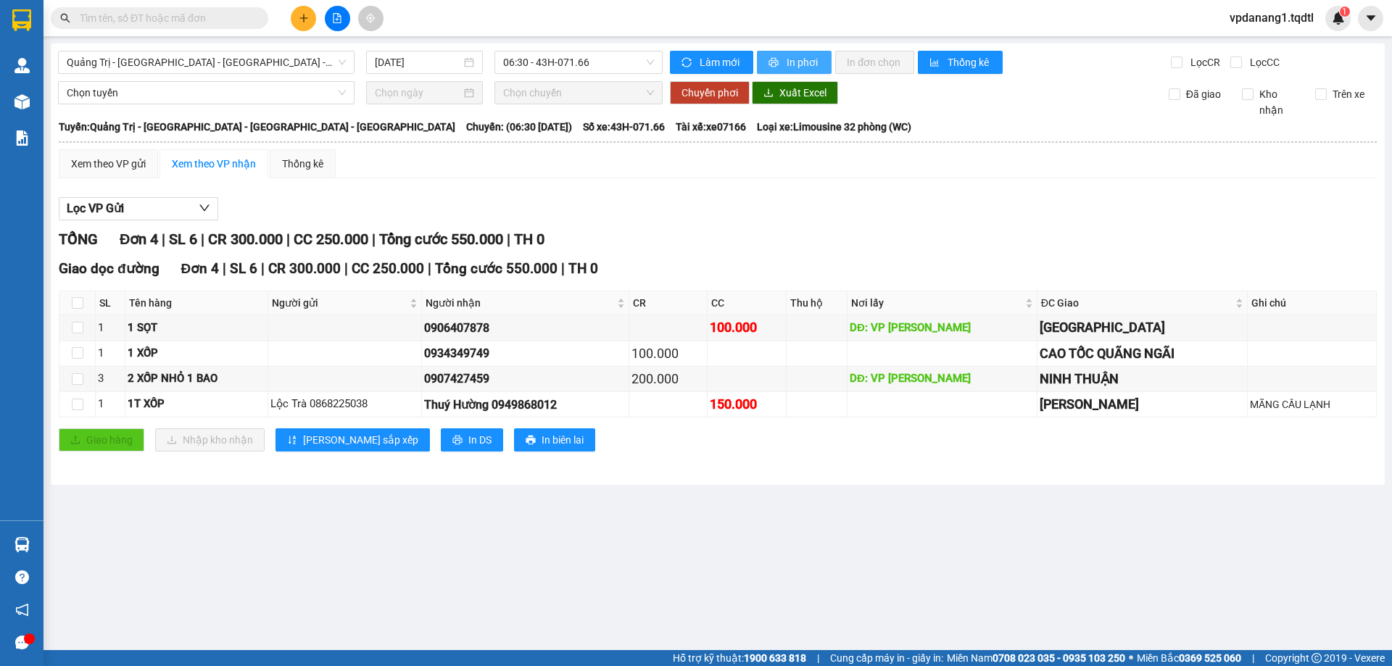
click at [792, 62] on span "In phơi" at bounding box center [803, 62] width 33 height 16
